Goal: Task Accomplishment & Management: Manage account settings

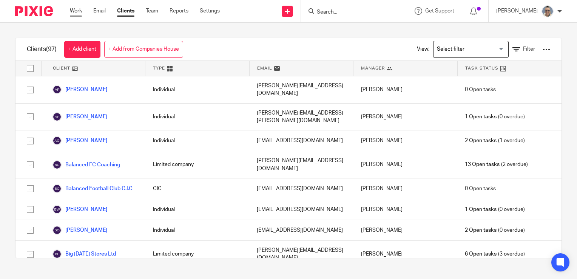
click at [73, 11] on link "Work" at bounding box center [76, 11] width 12 height 8
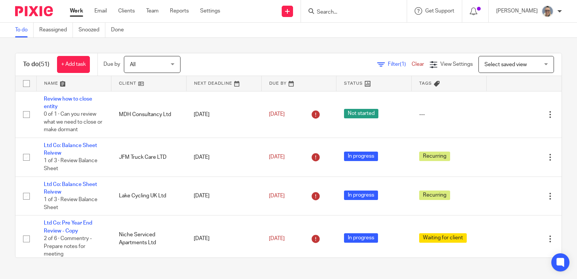
click at [214, 81] on link at bounding box center [224, 83] width 75 height 15
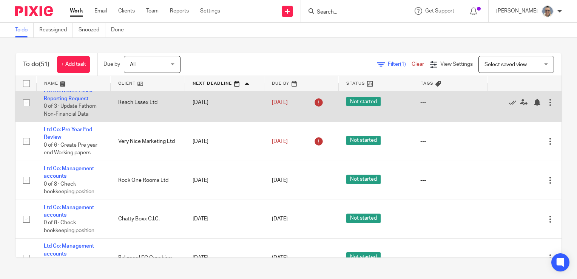
scroll to position [566, 0]
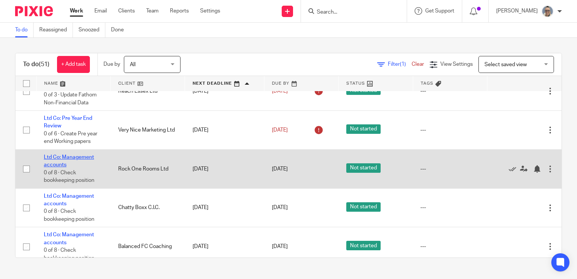
click at [83, 161] on link "Ltd Co: Management accounts" at bounding box center [69, 160] width 50 height 13
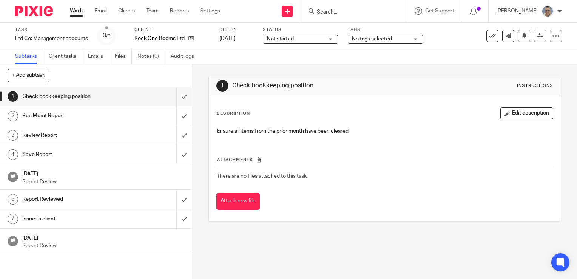
click at [330, 40] on div "Not started Not started" at bounding box center [301, 39] width 76 height 9
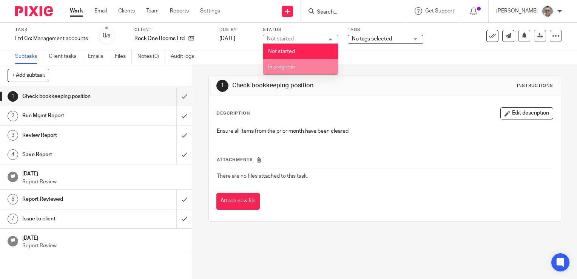
click at [294, 67] on span "In progress" at bounding box center [281, 66] width 26 height 5
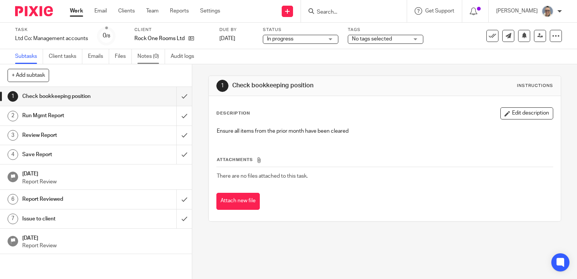
click at [148, 58] on link "Notes (0)" at bounding box center [151, 56] width 28 height 15
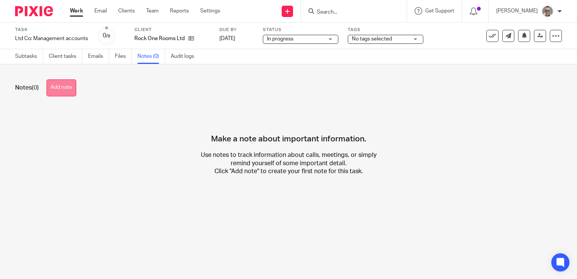
click at [74, 82] on button "Add note" at bounding box center [61, 87] width 30 height 17
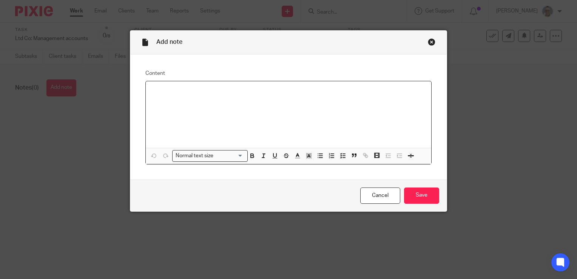
drag, startPoint x: 148, startPoint y: 87, endPoint x: 144, endPoint y: 88, distance: 3.9
click at [146, 88] on div at bounding box center [288, 114] width 285 height 66
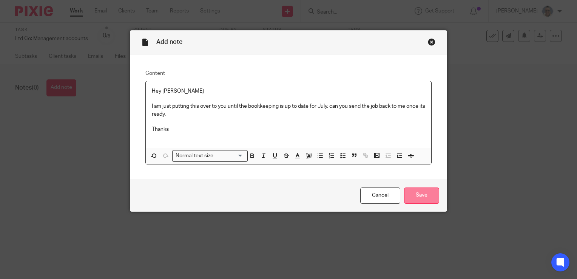
click at [412, 199] on input "Save" at bounding box center [421, 195] width 35 height 16
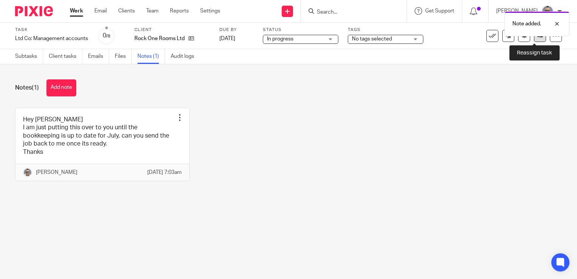
click at [534, 39] on link at bounding box center [540, 36] width 12 height 12
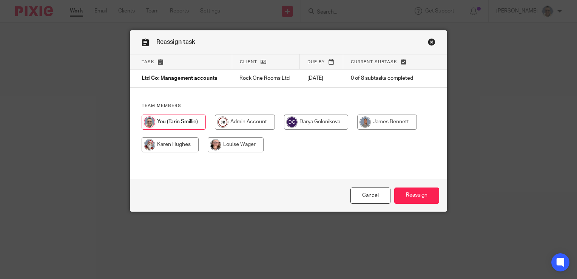
click at [248, 147] on input "radio" at bounding box center [236, 144] width 56 height 15
radio input "true"
click at [402, 196] on input "Reassign" at bounding box center [416, 195] width 45 height 16
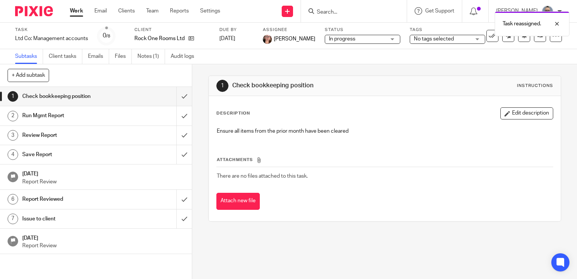
click at [77, 9] on link "Work" at bounding box center [76, 11] width 13 height 8
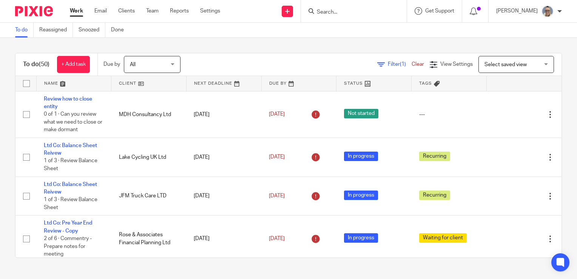
click at [196, 83] on link at bounding box center [224, 83] width 75 height 15
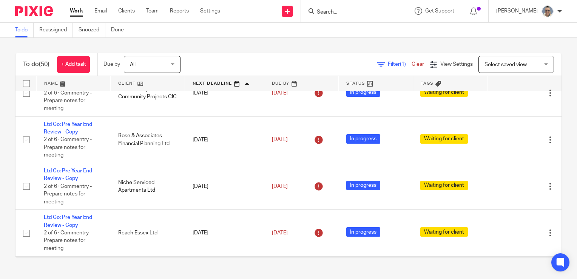
scroll to position [113, 0]
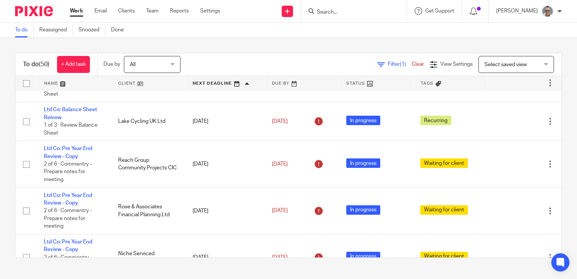
click at [342, 11] on input "Search" at bounding box center [350, 12] width 68 height 7
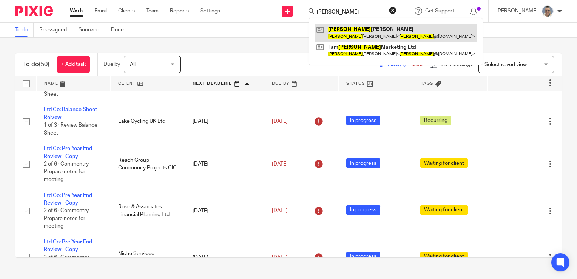
type input "emily"
click at [365, 34] on link at bounding box center [396, 32] width 162 height 17
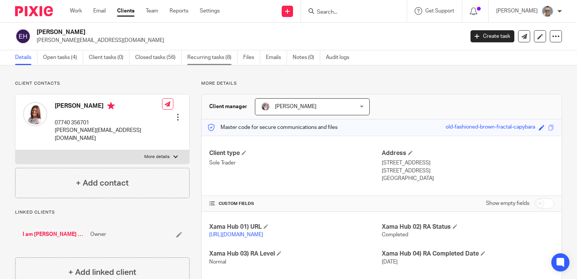
click at [195, 53] on link "Recurring tasks (8)" at bounding box center [212, 57] width 50 height 15
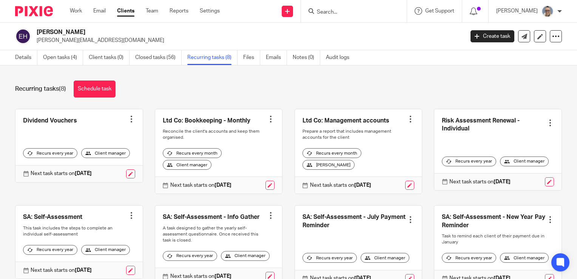
click at [407, 118] on div at bounding box center [411, 119] width 8 height 8
click at [380, 170] on button "Cancel schedule" at bounding box center [374, 167] width 60 height 10
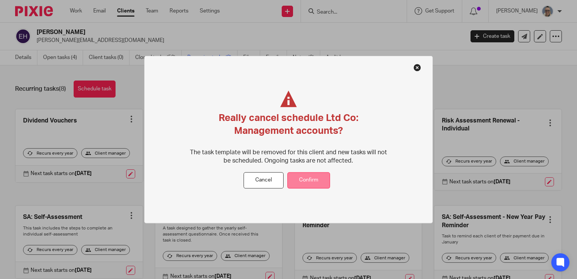
click at [305, 181] on button "Confirm" at bounding box center [308, 180] width 43 height 16
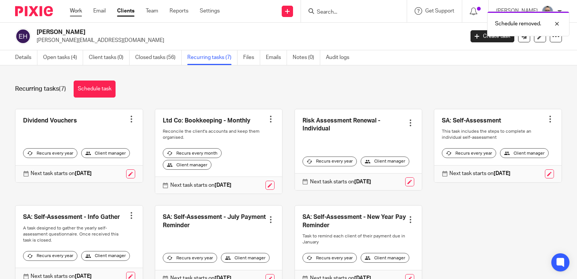
click at [79, 10] on link "Work" at bounding box center [76, 11] width 12 height 8
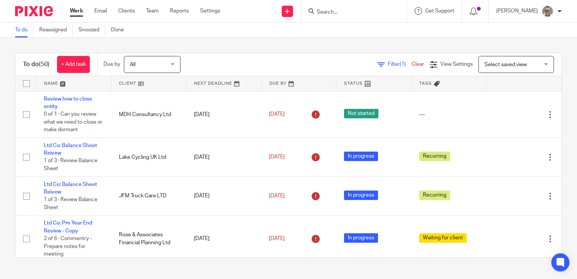
click at [210, 84] on link at bounding box center [224, 83] width 75 height 15
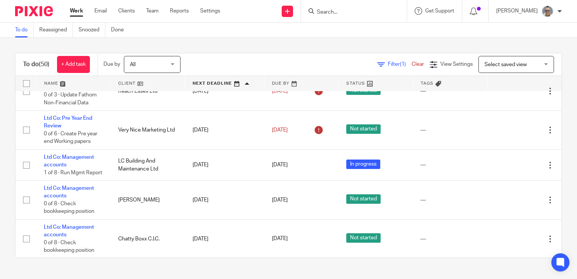
scroll to position [604, 0]
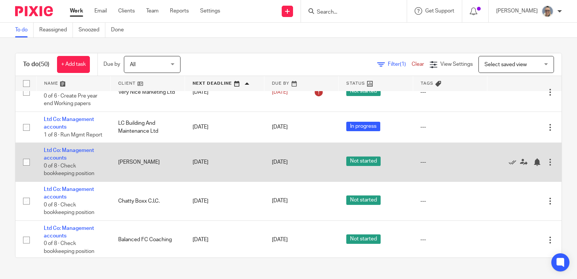
click at [546, 166] on div at bounding box center [550, 162] width 8 height 8
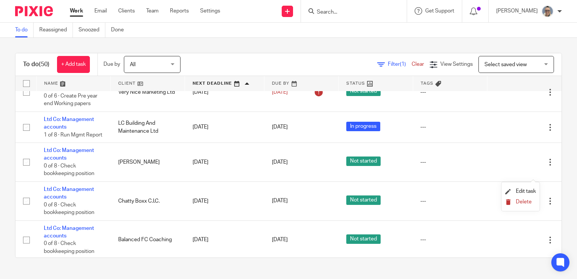
click at [521, 203] on span "Delete" at bounding box center [524, 201] width 16 height 5
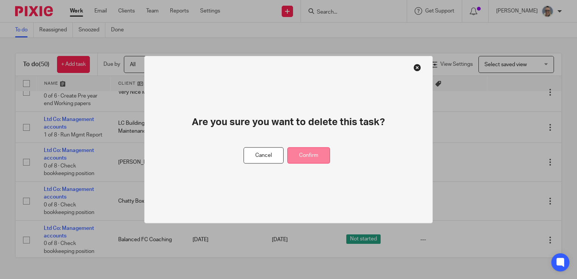
click at [302, 156] on button "Confirm" at bounding box center [308, 155] width 43 height 16
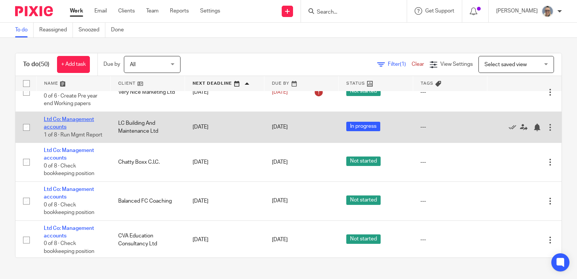
click at [72, 125] on link "Ltd Co: Management accounts" at bounding box center [69, 123] width 50 height 13
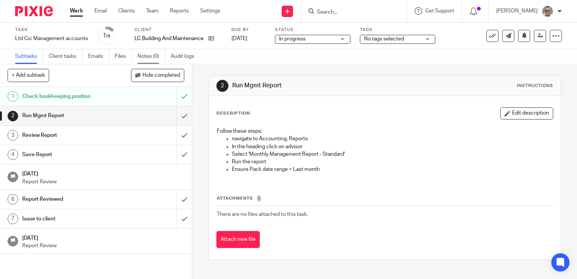
click at [153, 56] on link "Notes (0)" at bounding box center [151, 56] width 28 height 15
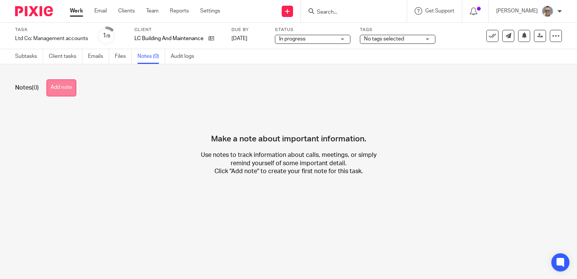
click at [68, 91] on button "Add note" at bounding box center [61, 87] width 30 height 17
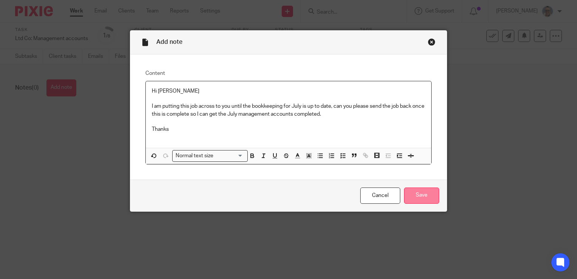
click at [424, 196] on input "Save" at bounding box center [421, 195] width 35 height 16
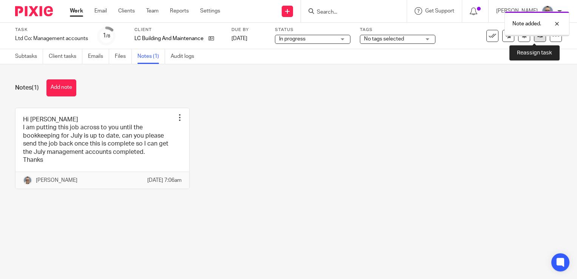
drag, startPoint x: 0, startPoint y: 0, endPoint x: 535, endPoint y: 37, distance: 536.4
click at [537, 37] on icon at bounding box center [540, 36] width 6 height 6
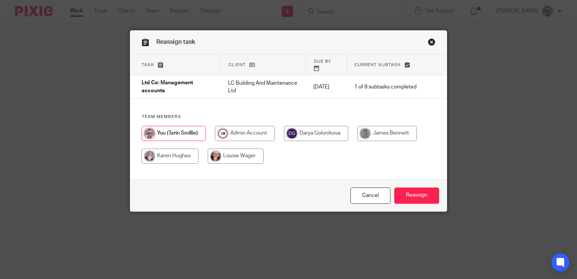
click at [315, 126] on input "radio" at bounding box center [316, 133] width 64 height 15
radio input "true"
click at [398, 193] on input "Reassign" at bounding box center [416, 195] width 45 height 16
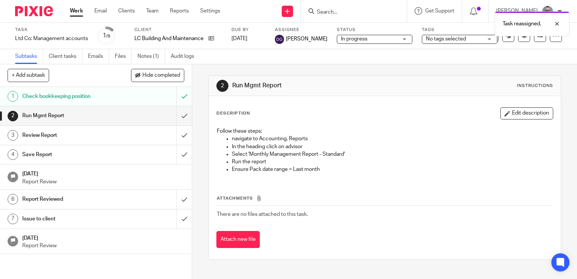
click at [77, 12] on link "Work" at bounding box center [76, 11] width 13 height 8
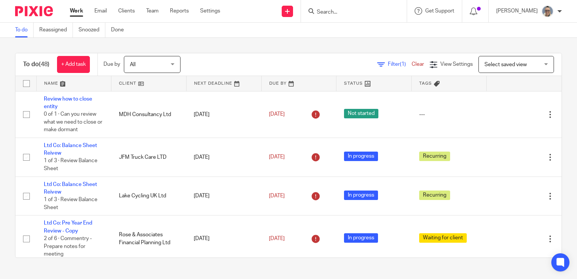
click at [203, 83] on link at bounding box center [224, 83] width 75 height 15
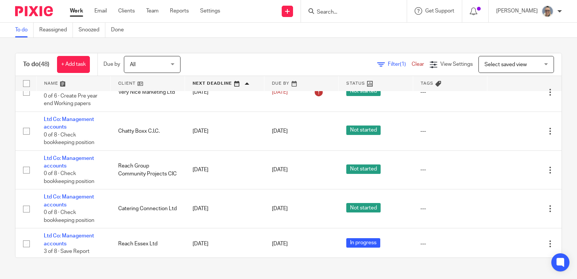
scroll to position [566, 0]
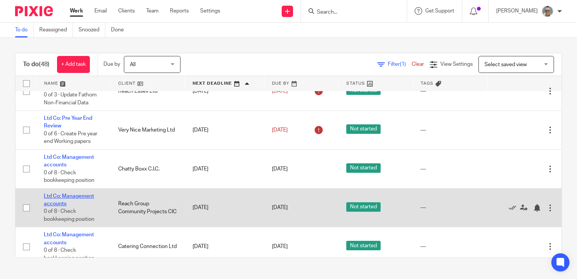
click at [74, 200] on link "Ltd Co: Management accounts" at bounding box center [69, 199] width 50 height 13
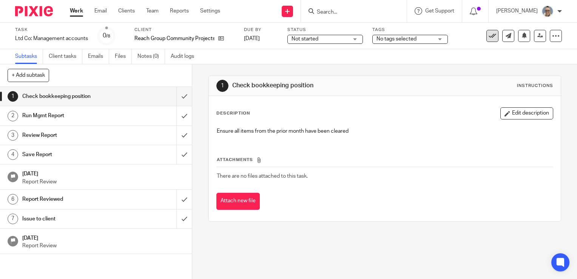
click at [489, 37] on icon at bounding box center [493, 36] width 8 height 8
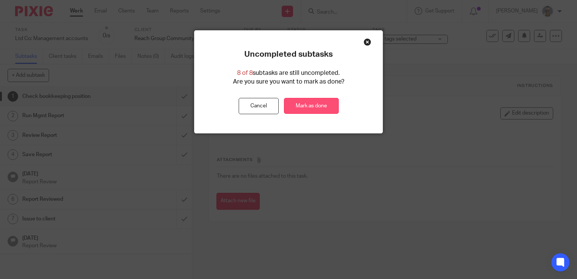
click at [304, 105] on link "Mark as done" at bounding box center [311, 106] width 55 height 16
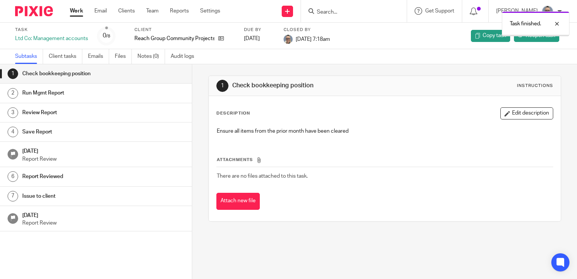
click at [73, 10] on link "Work" at bounding box center [76, 11] width 13 height 8
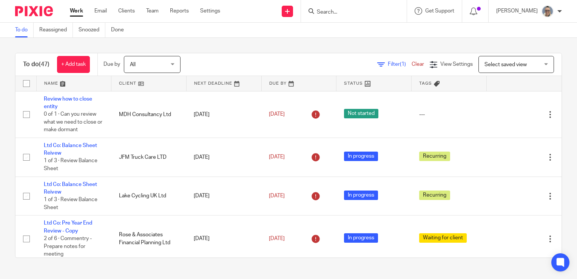
click at [199, 85] on link at bounding box center [224, 83] width 75 height 15
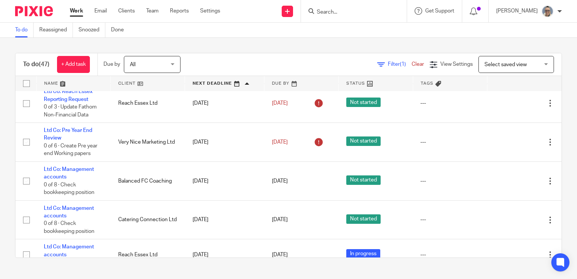
scroll to position [566, 0]
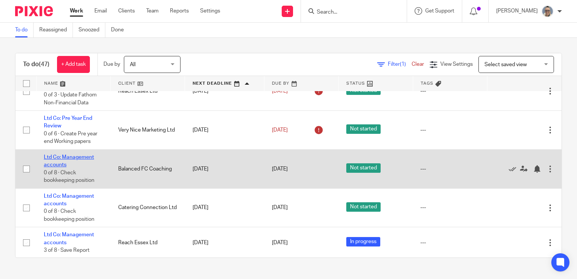
click at [73, 159] on link "Ltd Co: Management accounts" at bounding box center [69, 160] width 50 height 13
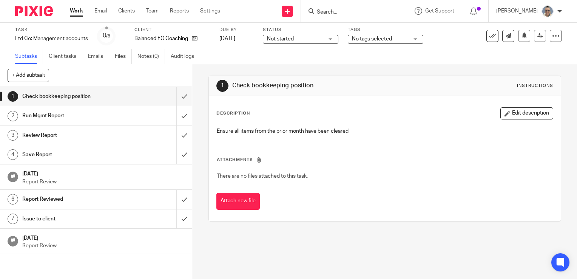
click at [282, 35] on span "Not started" at bounding box center [295, 39] width 57 height 8
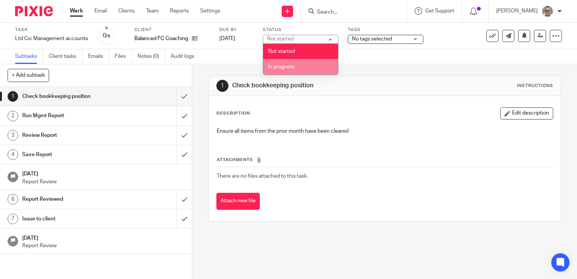
click at [285, 68] on span "In progress" at bounding box center [281, 66] width 26 height 5
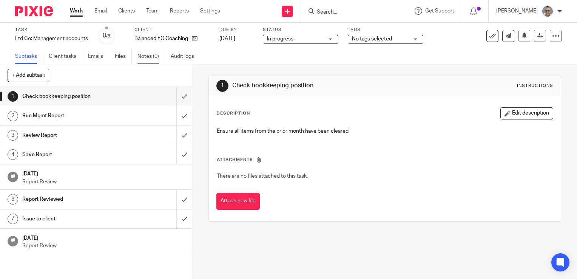
click at [148, 57] on link "Notes (0)" at bounding box center [151, 56] width 28 height 15
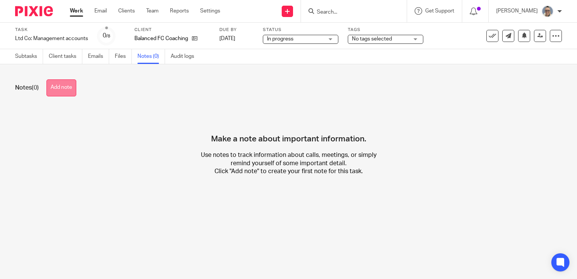
click at [74, 89] on button "Add note" at bounding box center [61, 87] width 30 height 17
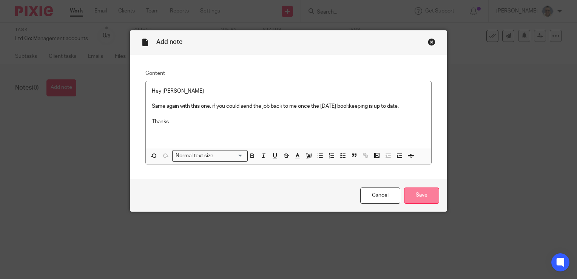
click at [421, 194] on input "Save" at bounding box center [421, 195] width 35 height 16
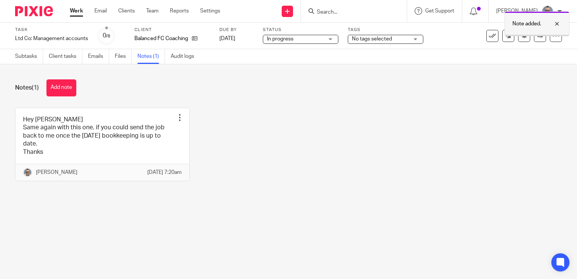
click at [532, 35] on div at bounding box center [537, 35] width 64 height 1
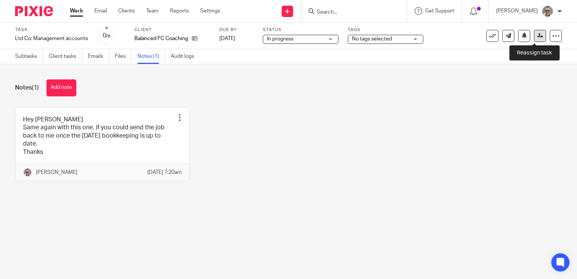
click at [537, 35] on icon at bounding box center [540, 36] width 6 height 6
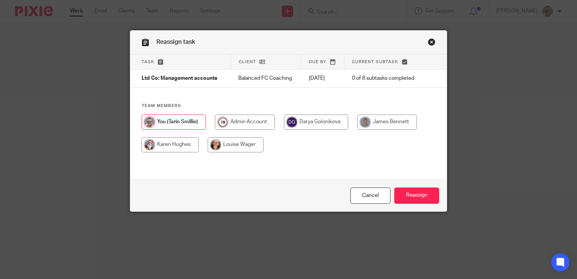
click at [247, 144] on input "radio" at bounding box center [236, 144] width 56 height 15
radio input "true"
click at [403, 197] on input "Reassign" at bounding box center [416, 195] width 45 height 16
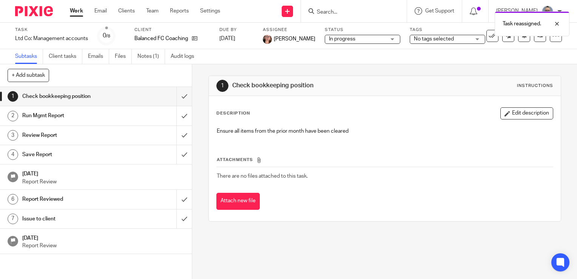
click at [76, 11] on link "Work" at bounding box center [76, 11] width 13 height 8
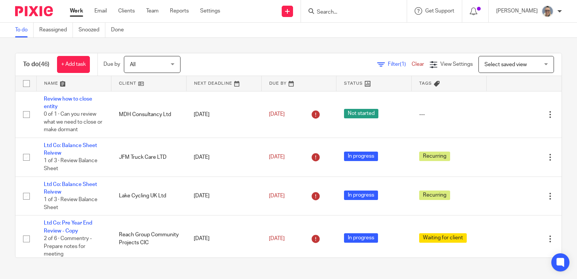
click at [216, 79] on link at bounding box center [224, 83] width 75 height 15
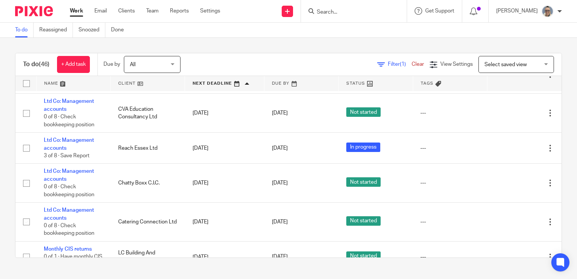
scroll to position [718, 0]
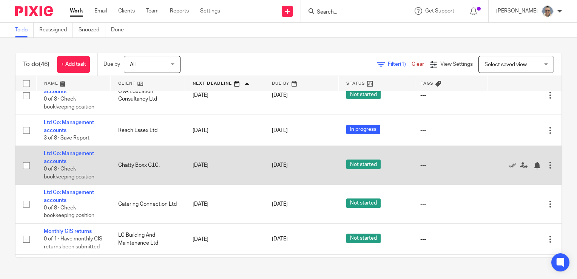
click at [546, 169] on div at bounding box center [550, 165] width 8 height 8
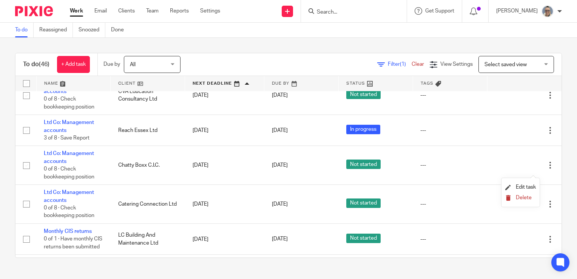
click at [527, 196] on span "Delete" at bounding box center [524, 197] width 16 height 5
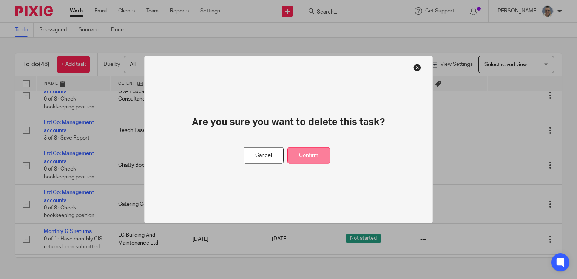
click at [313, 153] on button "Confirm" at bounding box center [308, 155] width 43 height 16
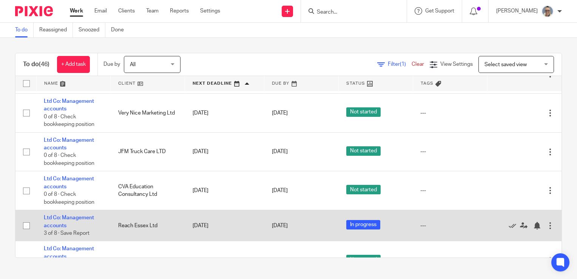
scroll to position [604, 0]
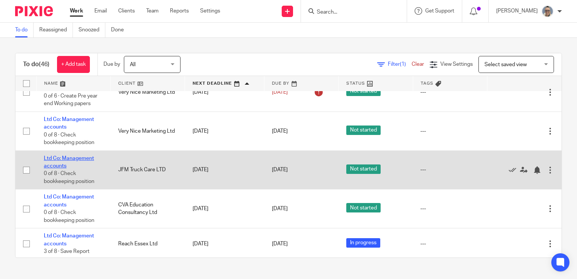
click at [71, 164] on link "Ltd Co: Management accounts" at bounding box center [69, 162] width 50 height 13
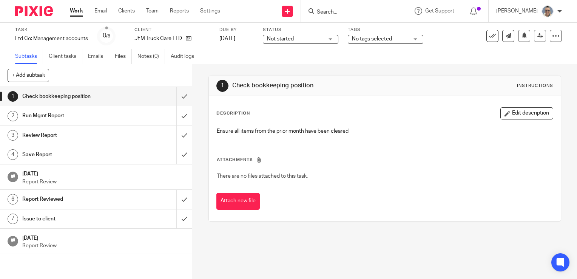
click at [292, 40] on span "Not started" at bounding box center [280, 38] width 27 height 5
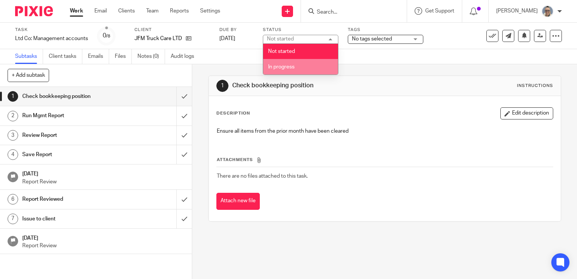
click at [281, 66] on span "In progress" at bounding box center [281, 66] width 26 height 5
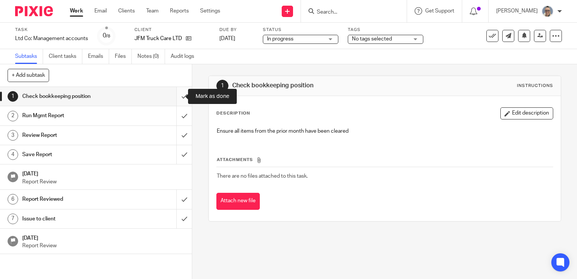
click at [174, 96] on input "submit" at bounding box center [96, 96] width 192 height 19
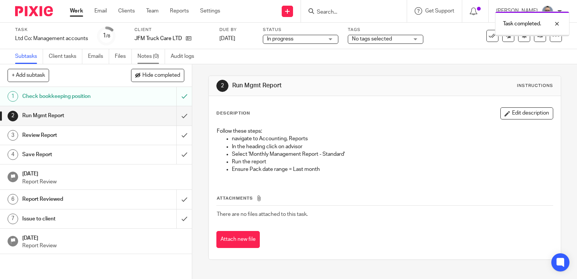
click at [151, 59] on link "Notes (0)" at bounding box center [151, 56] width 28 height 15
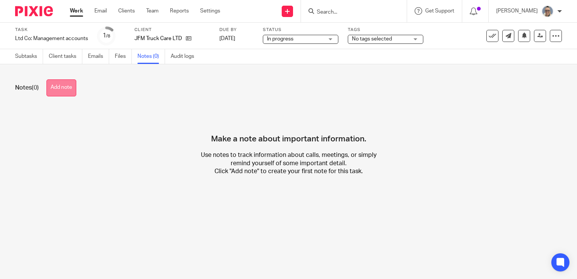
click at [64, 88] on button "Add note" at bounding box center [61, 87] width 30 height 17
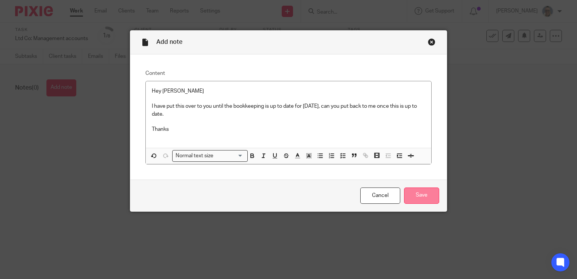
click at [429, 200] on input "Save" at bounding box center [421, 195] width 35 height 16
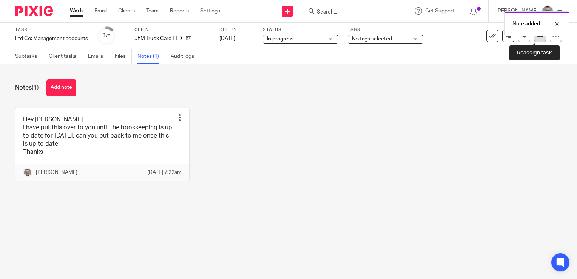
click at [534, 39] on link at bounding box center [540, 36] width 12 height 12
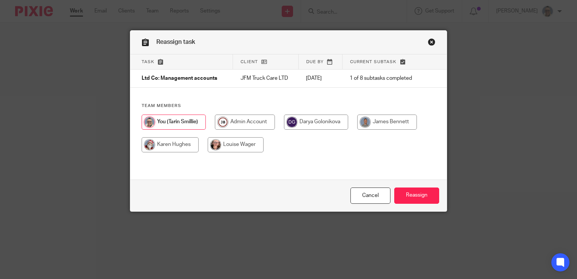
click at [162, 145] on input "radio" at bounding box center [170, 144] width 57 height 15
radio input "true"
click at [406, 190] on input "Reassign" at bounding box center [416, 195] width 45 height 16
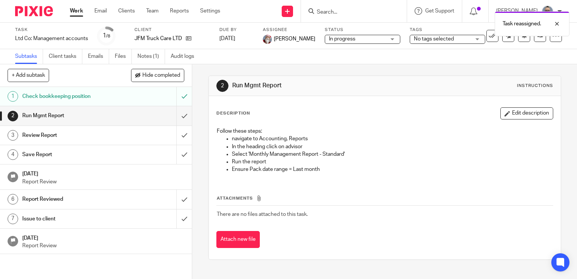
click at [78, 13] on link "Work" at bounding box center [76, 11] width 13 height 8
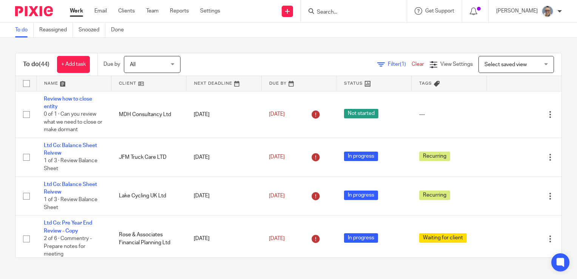
click at [211, 81] on link at bounding box center [224, 83] width 75 height 15
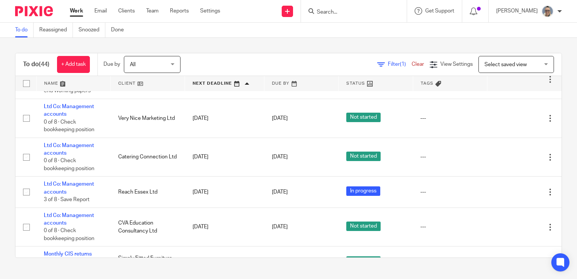
scroll to position [604, 0]
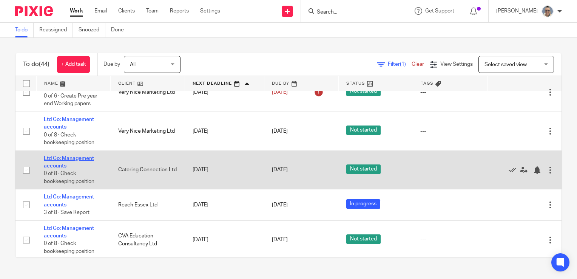
click at [76, 162] on link "Ltd Co: Management accounts" at bounding box center [69, 162] width 50 height 13
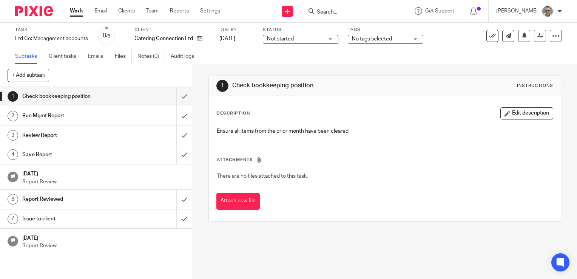
click at [341, 10] on input "Search" at bounding box center [350, 12] width 68 height 7
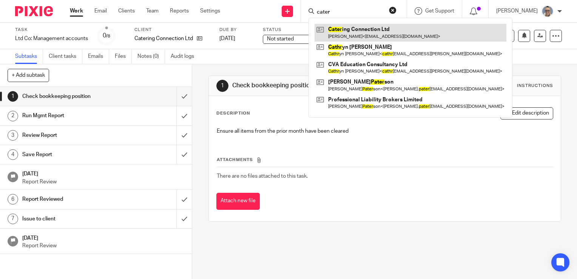
type input "cater"
click at [360, 33] on link at bounding box center [411, 32] width 192 height 17
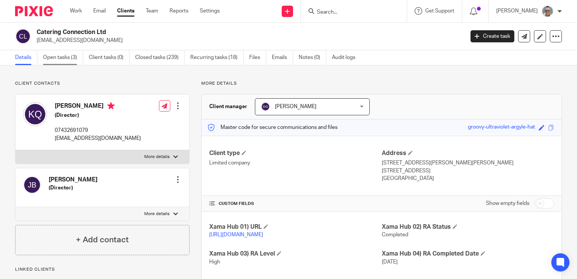
click at [69, 60] on link "Open tasks (3)" at bounding box center [63, 57] width 40 height 15
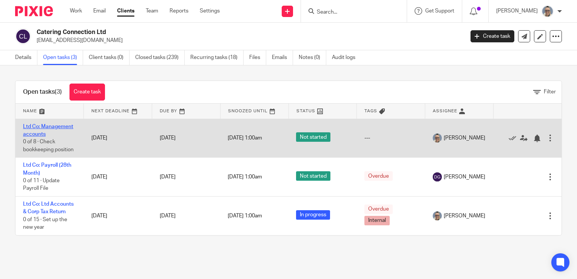
click at [54, 127] on link "Ltd Co: Management accounts" at bounding box center [48, 130] width 50 height 13
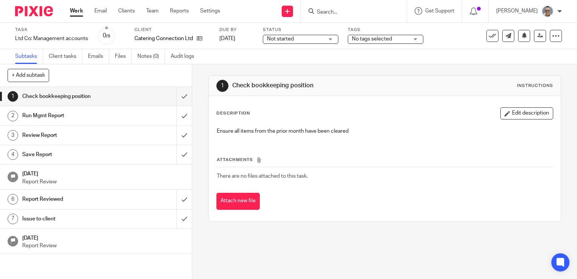
click at [305, 39] on span "Not started" at bounding box center [295, 39] width 57 height 8
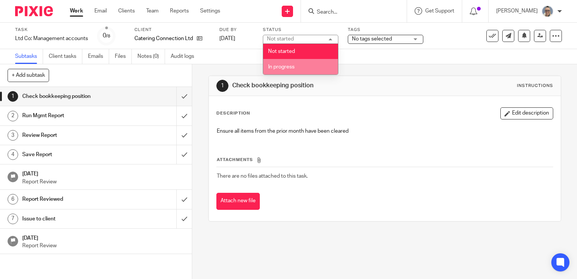
click at [298, 65] on li "In progress" at bounding box center [300, 66] width 75 height 15
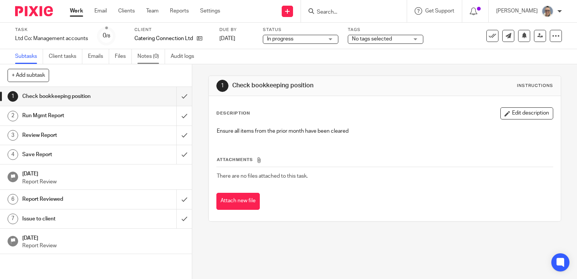
click at [148, 54] on link "Notes (0)" at bounding box center [151, 56] width 28 height 15
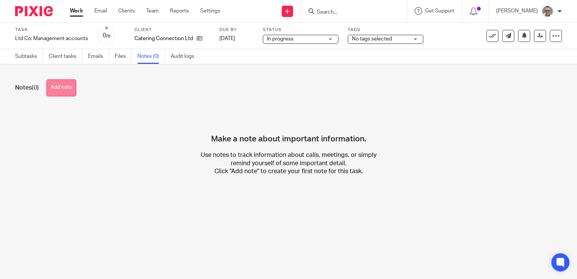
click at [72, 88] on button "Add note" at bounding box center [61, 87] width 30 height 17
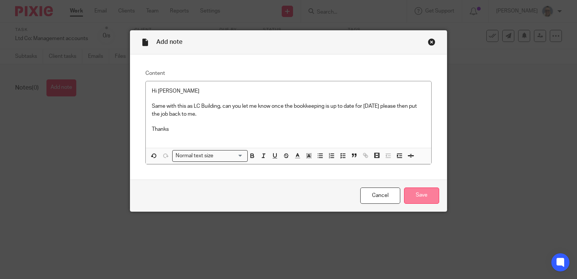
click at [414, 190] on input "Save" at bounding box center [421, 195] width 35 height 16
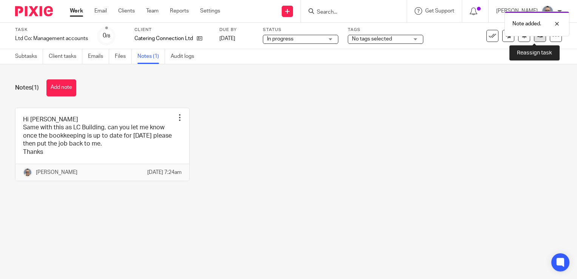
click at [537, 37] on icon at bounding box center [540, 36] width 6 height 6
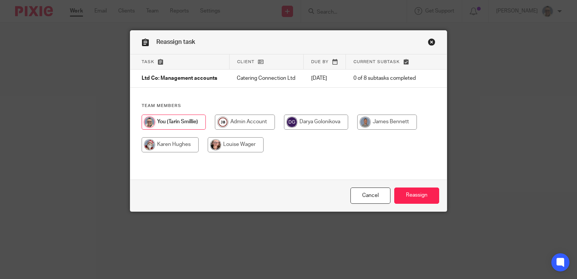
click at [329, 130] on input "radio" at bounding box center [316, 121] width 64 height 15
radio input "true"
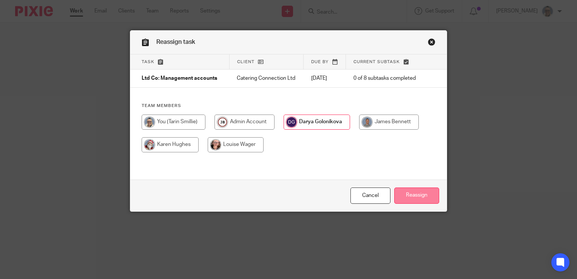
click at [409, 202] on input "Reassign" at bounding box center [416, 195] width 45 height 16
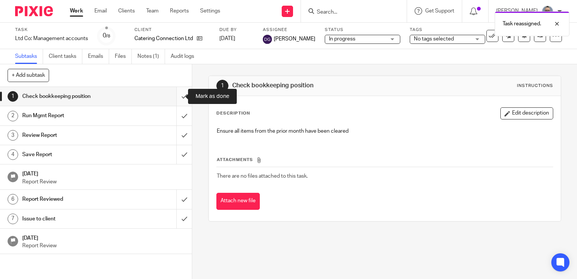
click at [177, 99] on input "submit" at bounding box center [96, 96] width 192 height 19
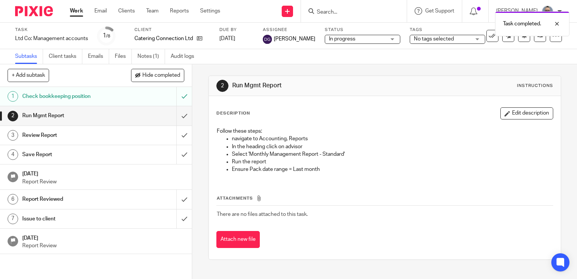
click at [79, 13] on link "Work" at bounding box center [76, 11] width 13 height 8
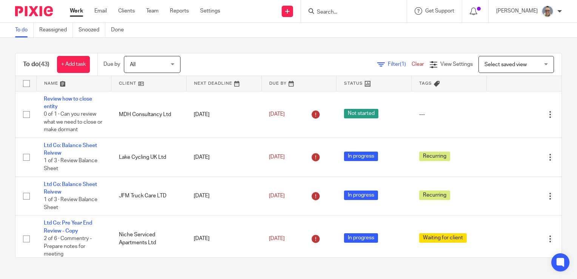
click at [203, 83] on link at bounding box center [224, 83] width 75 height 15
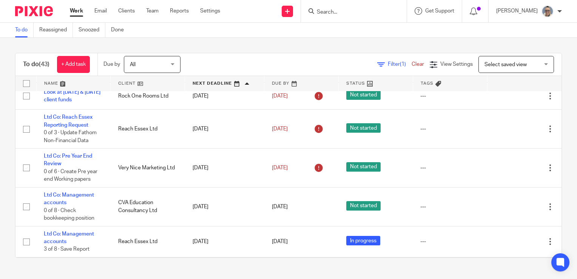
scroll to position [566, 0]
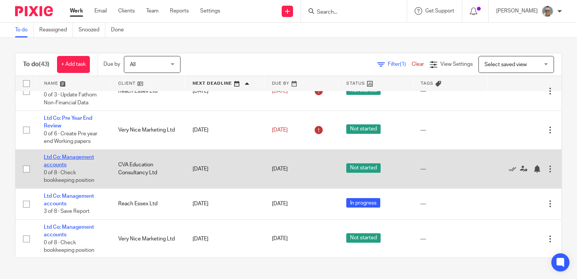
click at [82, 162] on link "Ltd Co: Management accounts" at bounding box center [69, 160] width 50 height 13
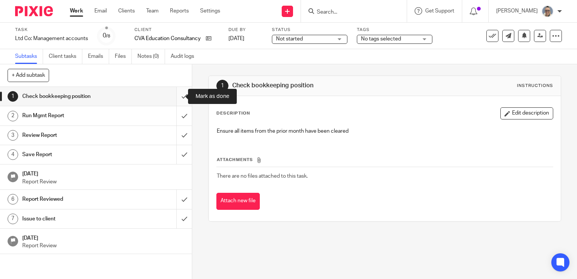
click at [174, 96] on input "submit" at bounding box center [96, 96] width 192 height 19
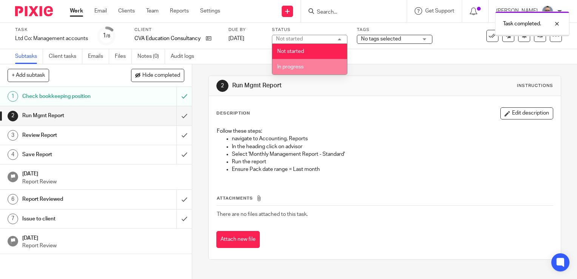
click at [317, 61] on li "In progress" at bounding box center [309, 66] width 75 height 15
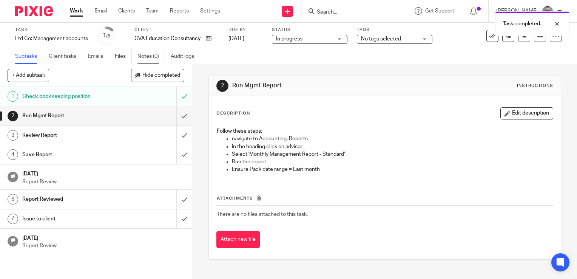
click at [144, 57] on link "Notes (0)" at bounding box center [151, 56] width 28 height 15
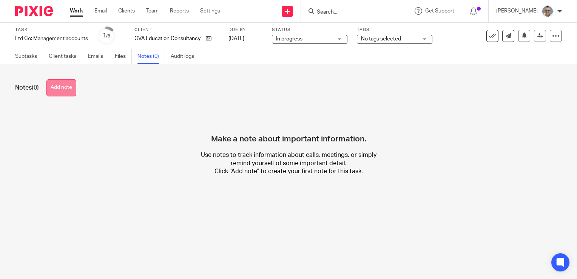
click at [63, 87] on button "Add note" at bounding box center [61, 87] width 30 height 17
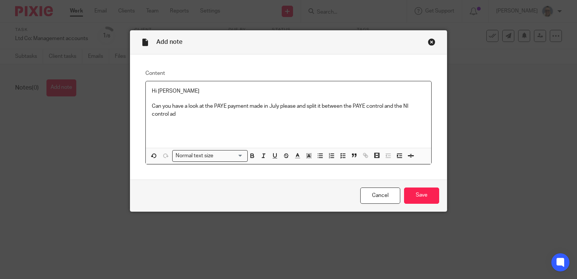
click at [179, 114] on p "Can you have a look at the PAYE payment made in July please and split it betwee…" at bounding box center [288, 109] width 273 height 15
click at [411, 193] on input "Save" at bounding box center [421, 195] width 35 height 16
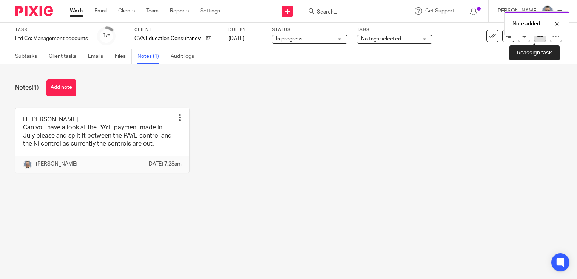
click at [537, 39] on icon at bounding box center [540, 36] width 6 height 6
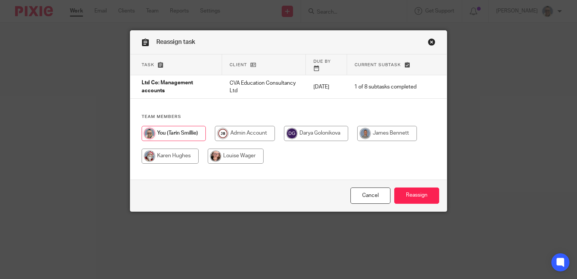
click at [314, 129] on input "radio" at bounding box center [316, 133] width 64 height 15
radio input "true"
click at [414, 201] on input "Reassign" at bounding box center [416, 195] width 45 height 16
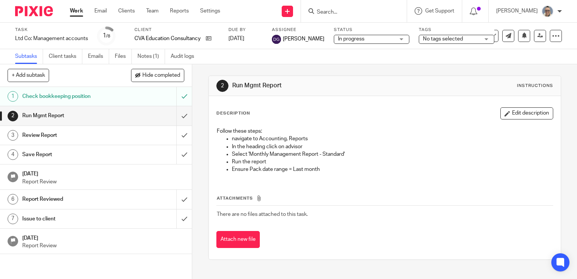
click at [78, 9] on link "Work" at bounding box center [76, 11] width 13 height 8
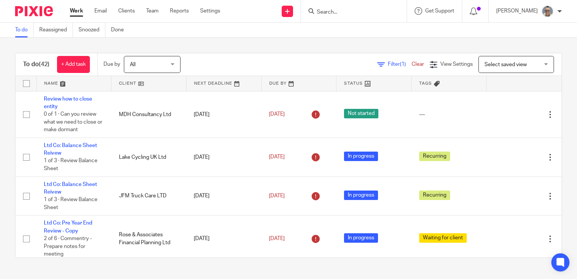
click at [199, 83] on link at bounding box center [224, 83] width 75 height 15
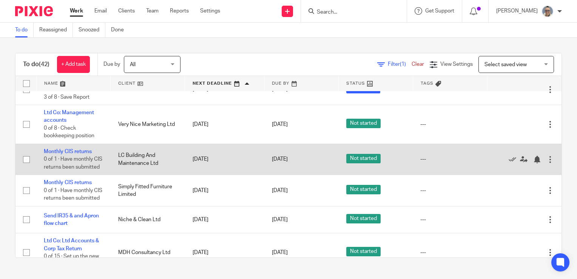
scroll to position [604, 0]
